Goal: Book appointment/travel/reservation

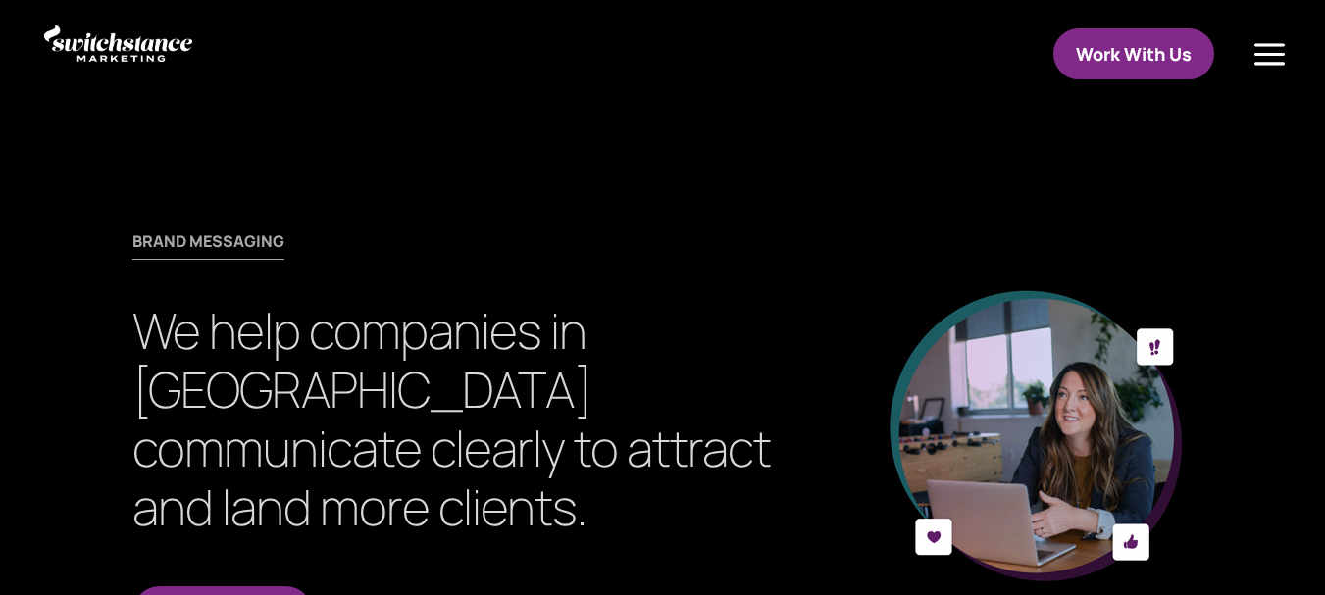
click at [1163, 54] on link "Work With Us" at bounding box center [1134, 54] width 161 height 52
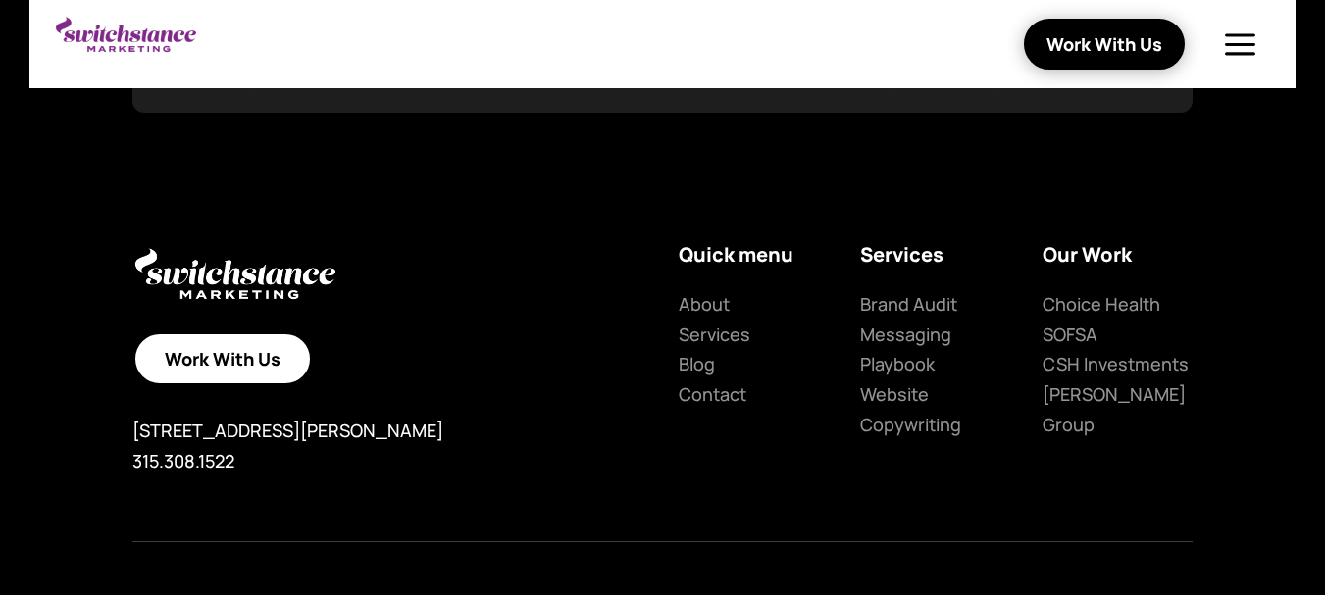
scroll to position [3924, 0]
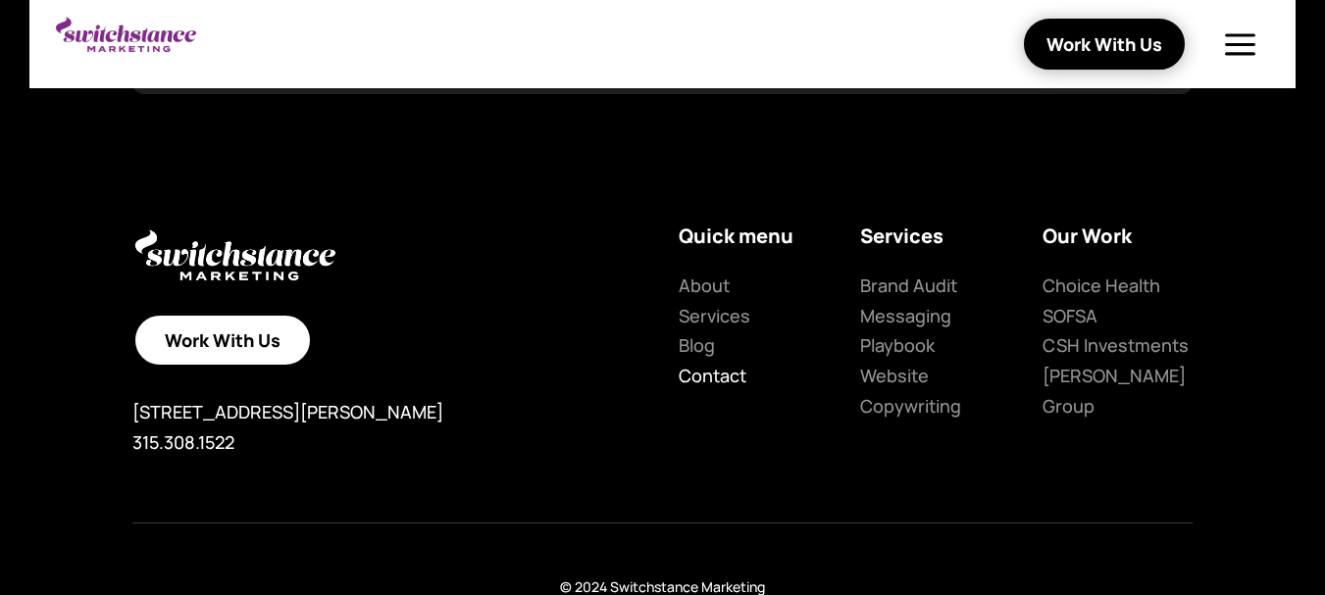
click at [711, 364] on link "Contact" at bounding box center [713, 376] width 68 height 24
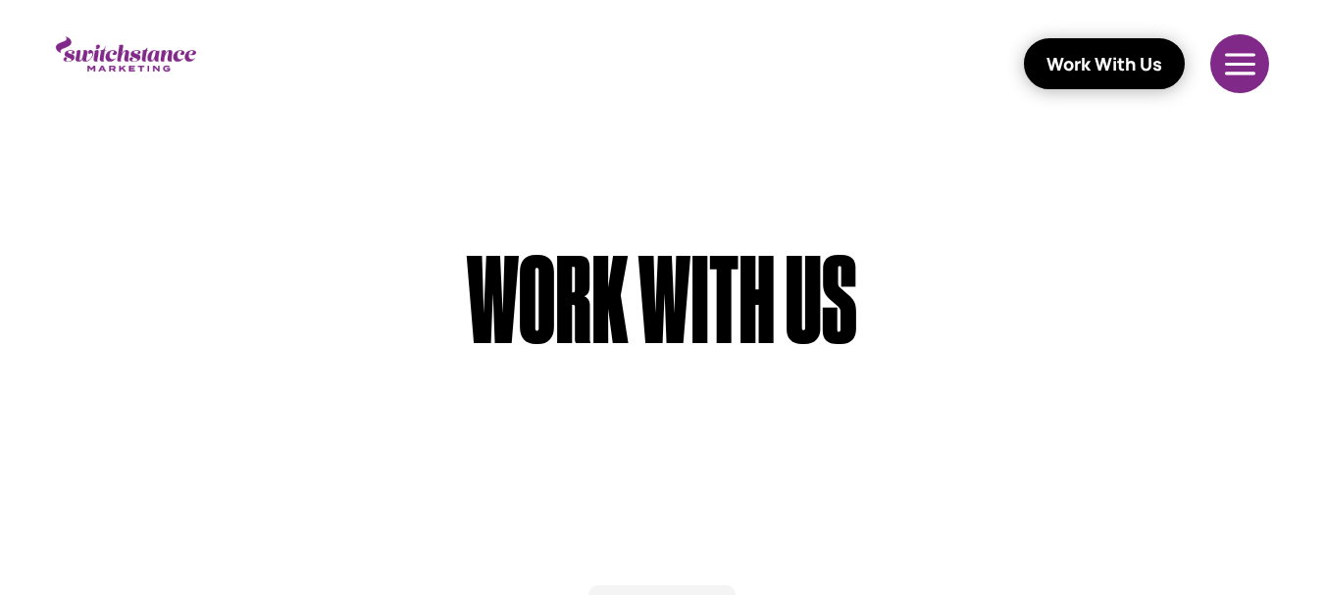
click at [1237, 65] on div at bounding box center [1241, 63] width 62 height 59
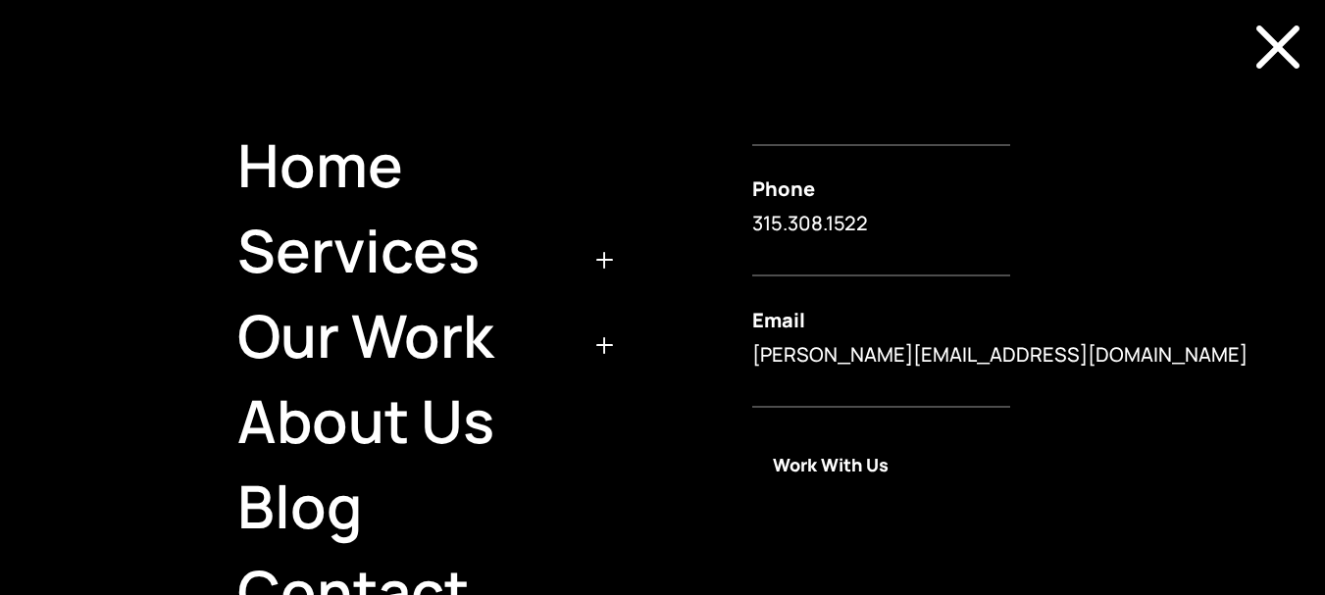
click at [794, 460] on link "Work With Us" at bounding box center [830, 464] width 157 height 46
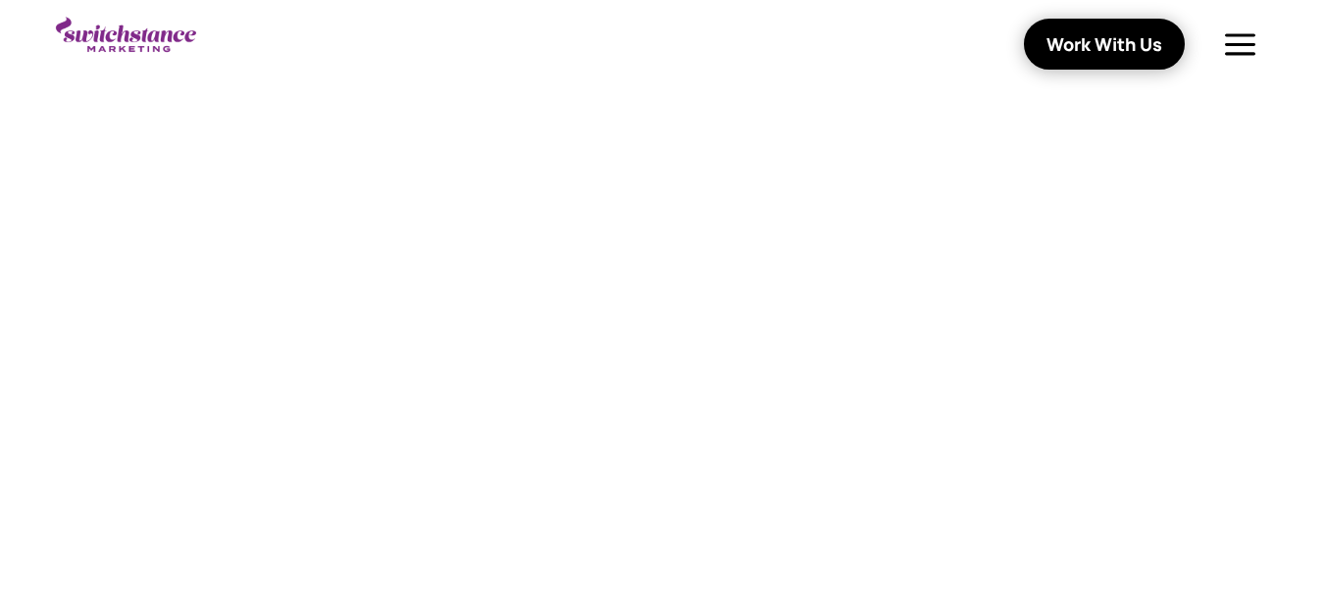
scroll to position [3597, 0]
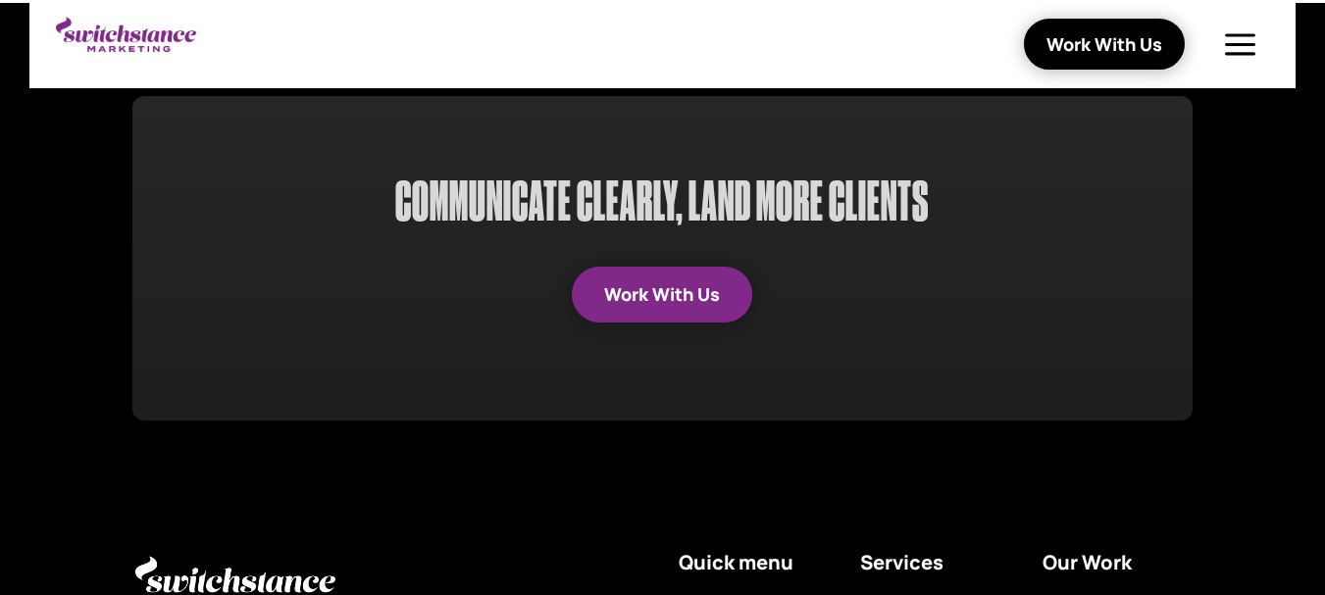
click at [660, 311] on div "COMMUNICATE CLEARLY, LAND MORE CLIENTS Work With Us" at bounding box center [662, 258] width 1060 height 325
click at [666, 294] on link "Work With Us" at bounding box center [662, 295] width 181 height 56
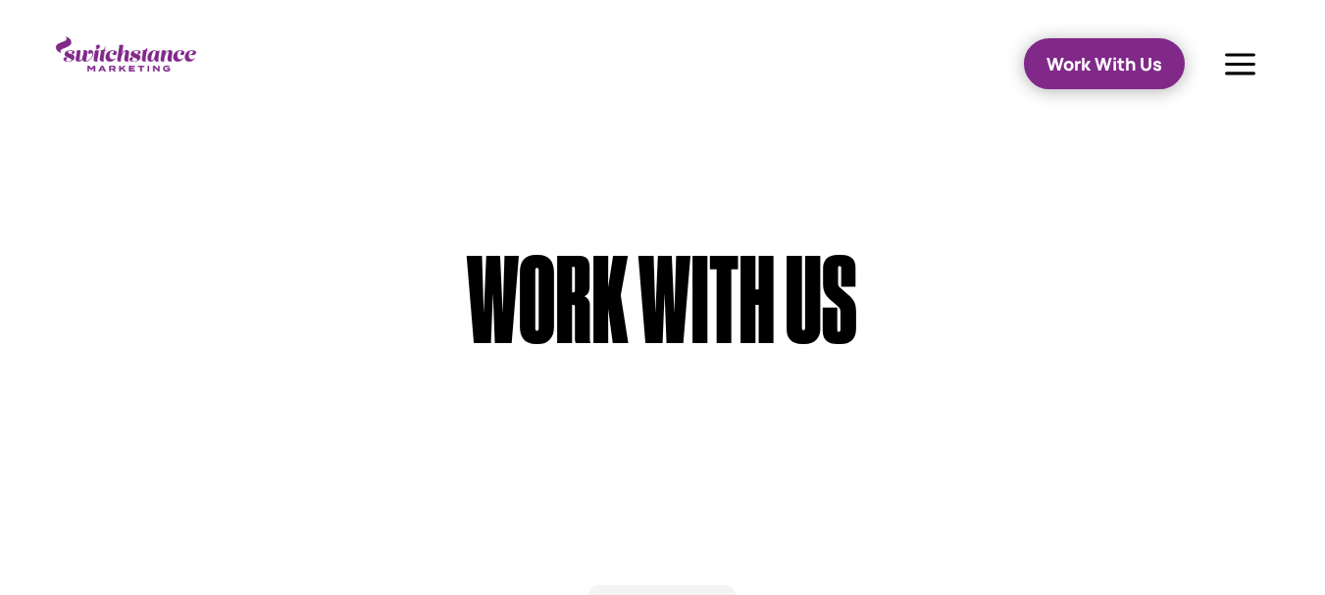
click at [1131, 55] on link "Work With Us" at bounding box center [1104, 64] width 161 height 52
click at [1093, 66] on link "Work With Us" at bounding box center [1104, 64] width 161 height 52
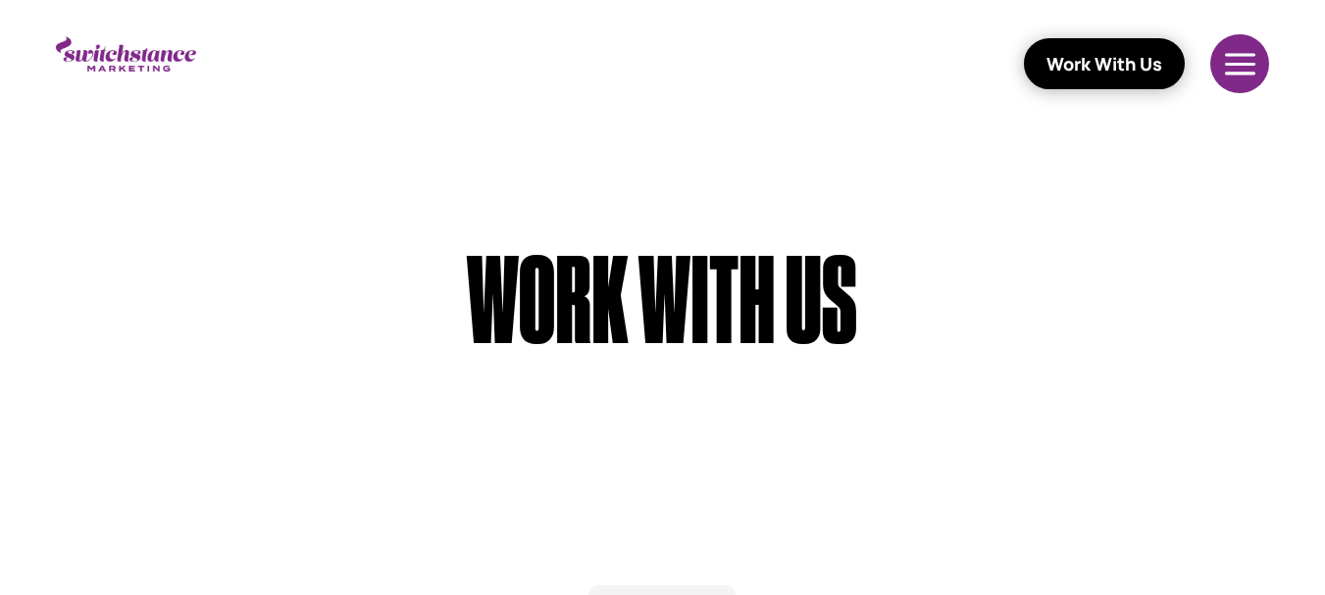
click at [1217, 51] on div at bounding box center [1241, 63] width 62 height 59
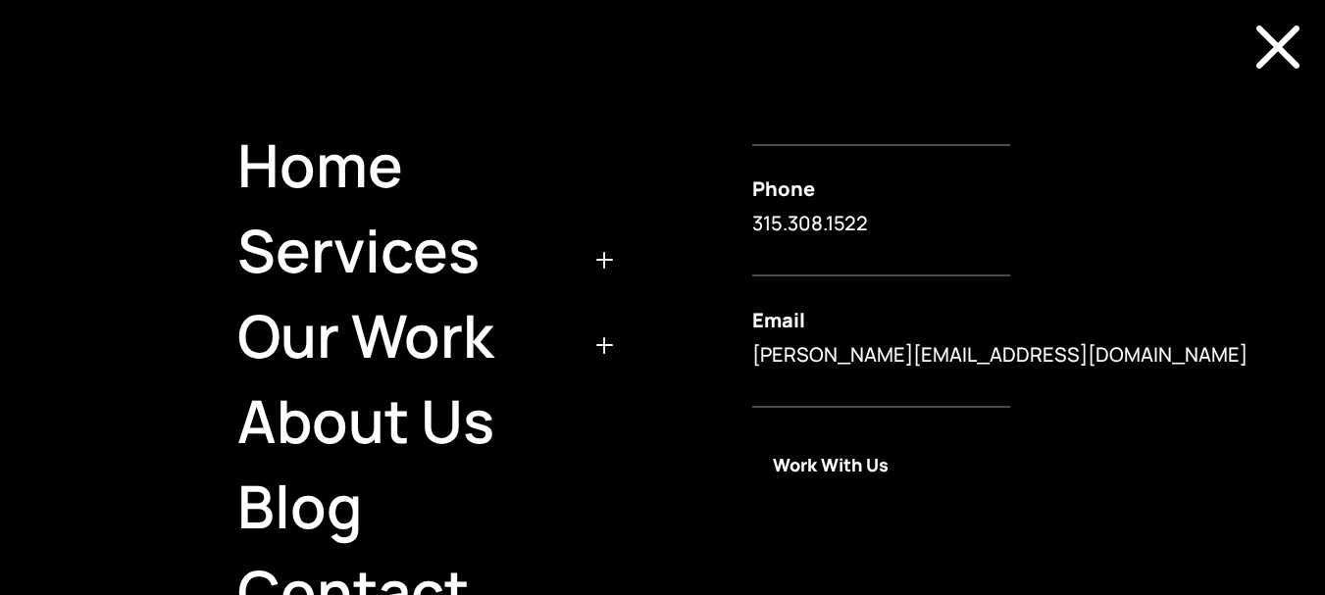
click at [791, 457] on link "Work With Us" at bounding box center [830, 464] width 157 height 46
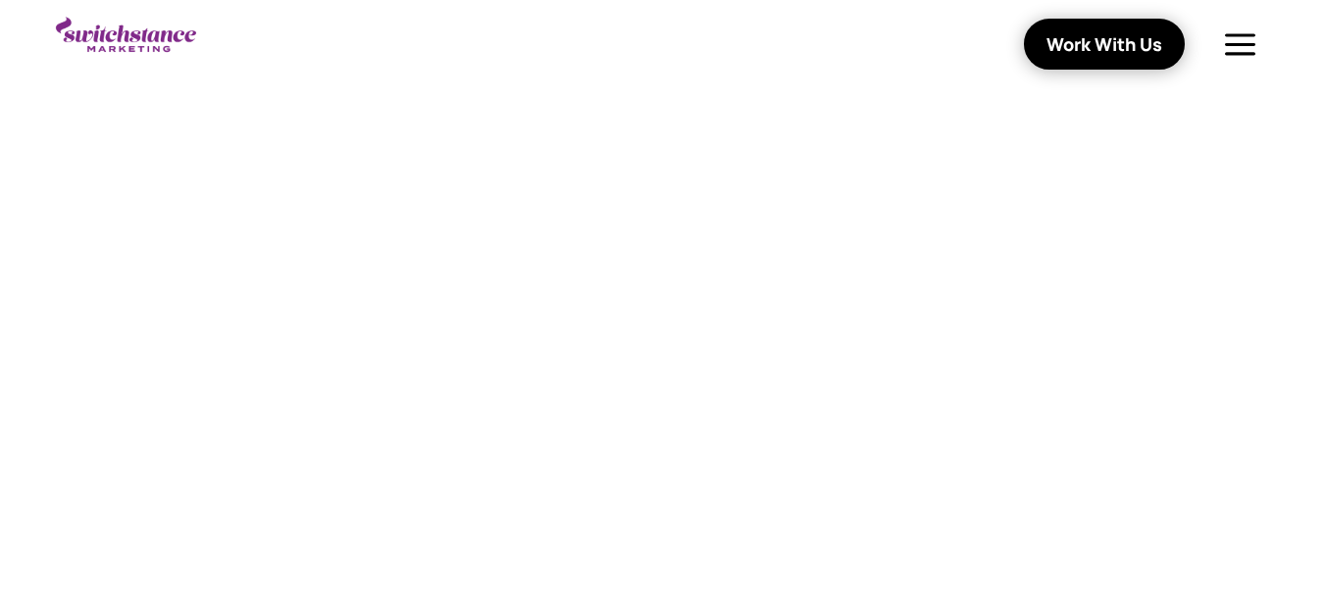
scroll to position [1635, 0]
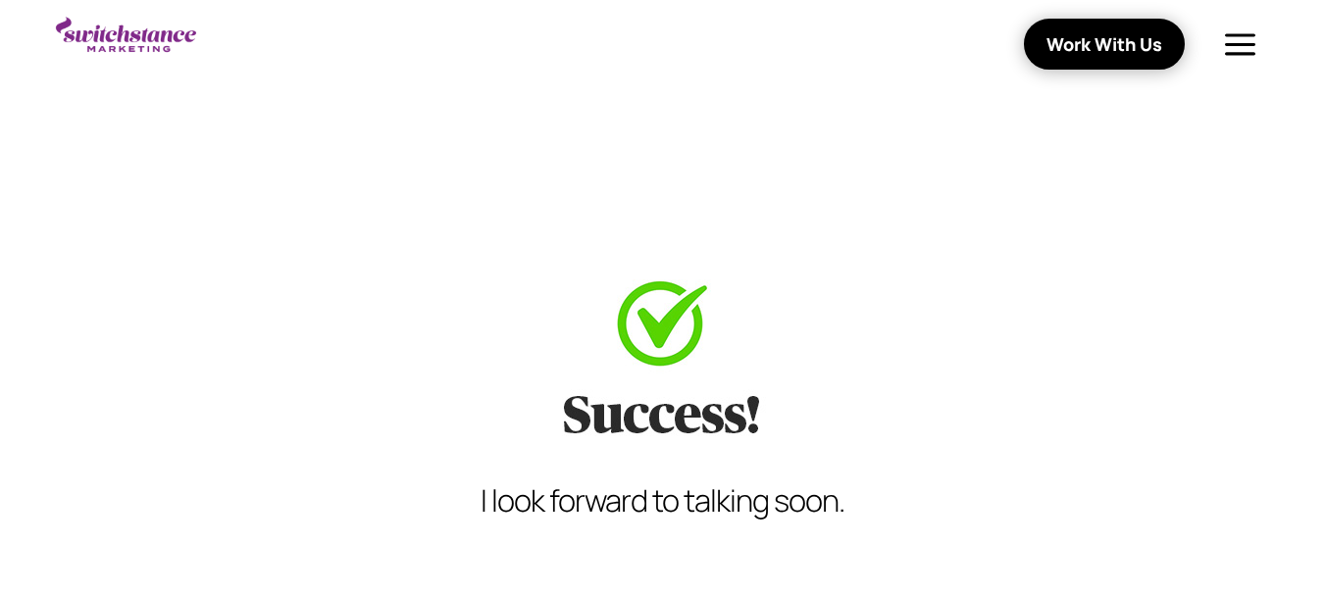
scroll to position [327, 0]
